Goal: Task Accomplishment & Management: Manage account settings

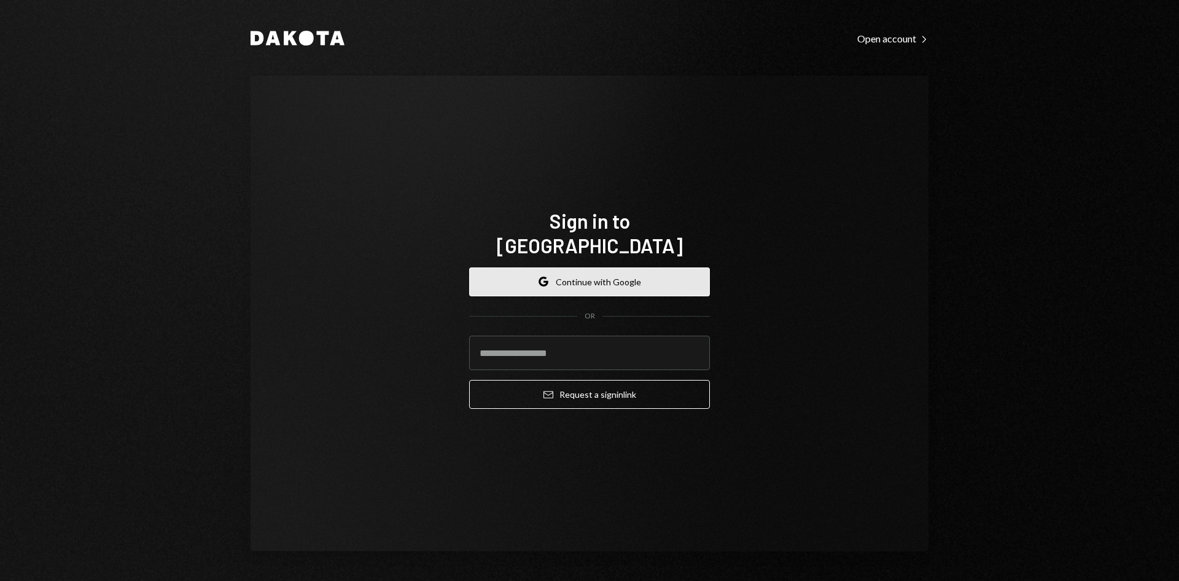
click at [576, 267] on button "Google Continue with Google" at bounding box center [589, 281] width 241 height 29
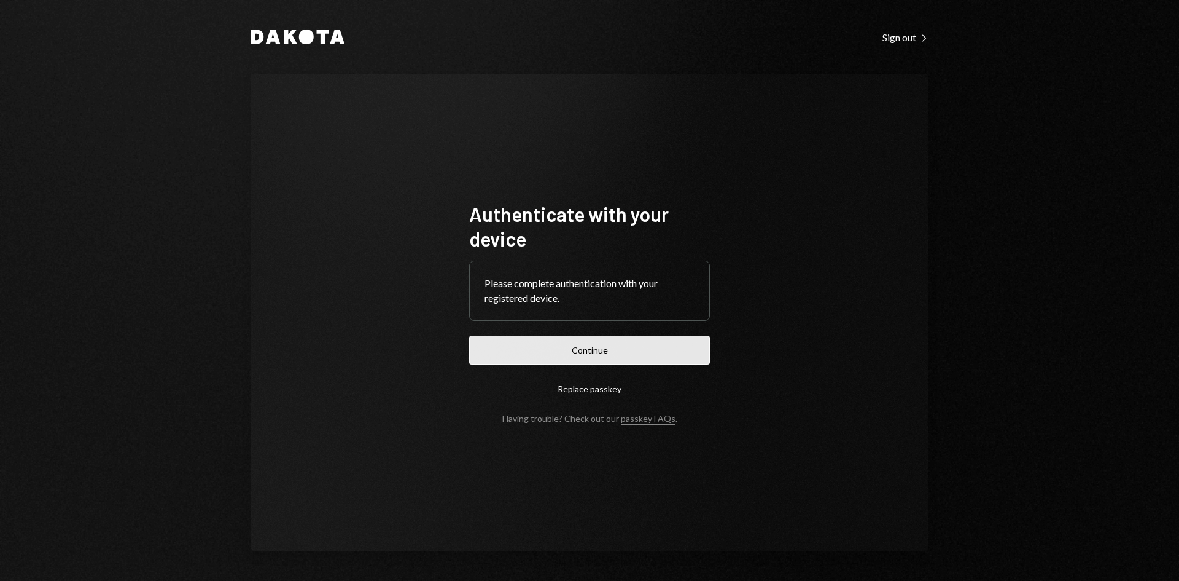
click at [655, 340] on button "Continue" at bounding box center [589, 349] width 241 height 29
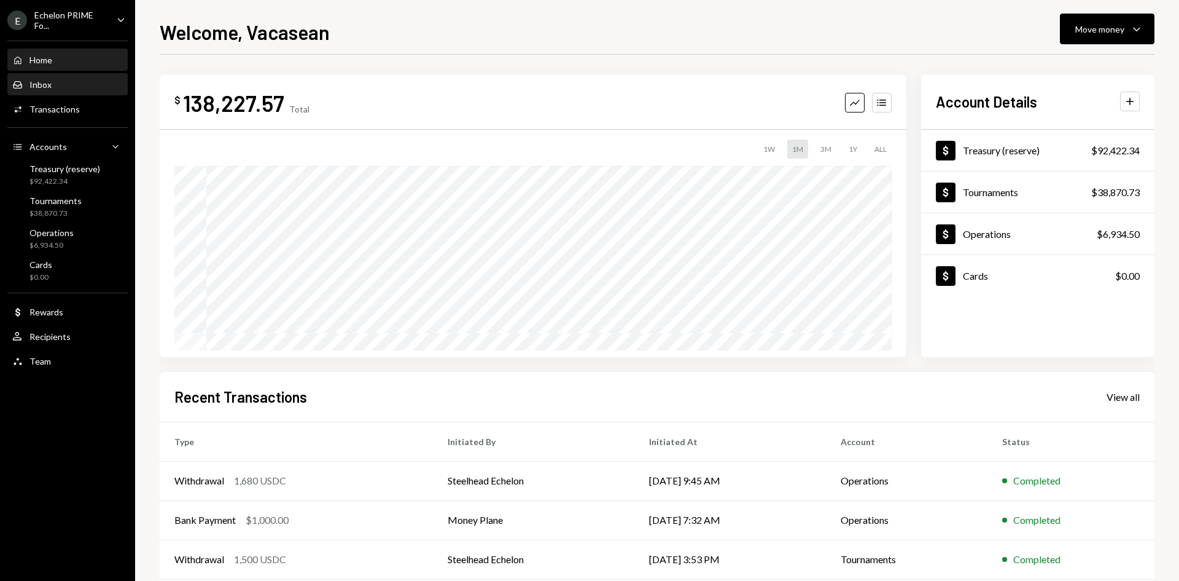
click at [34, 86] on div "Inbox" at bounding box center [40, 84] width 22 height 10
